Goal: Information Seeking & Learning: Learn about a topic

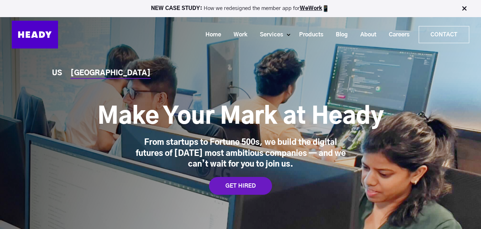
click at [312, 4] on div "NEW CASE STUDY: How we redesigned the member app for WeWork" at bounding box center [240, 8] width 481 height 17
click at [318, 10] on link "WeWork" at bounding box center [311, 8] width 22 height 5
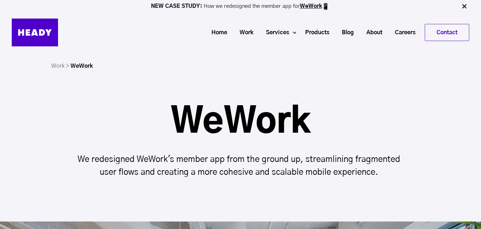
click at [243, 116] on h1 "WeWork" at bounding box center [240, 122] width 339 height 34
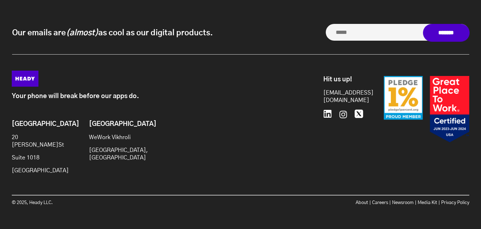
scroll to position [2902, 0]
